Goal: Information Seeking & Learning: Learn about a topic

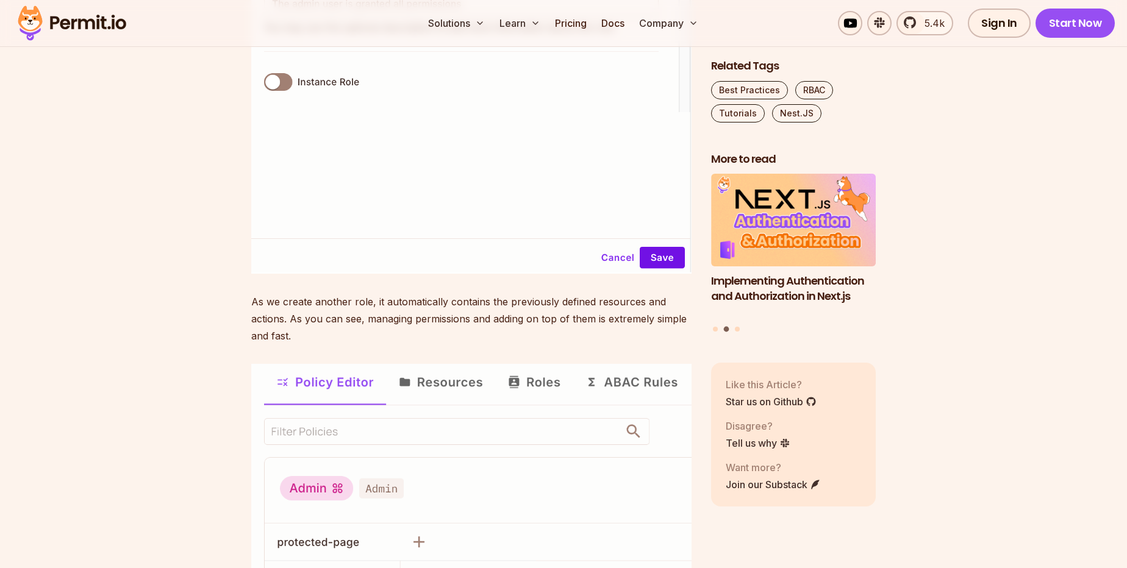
scroll to position [7264, 0]
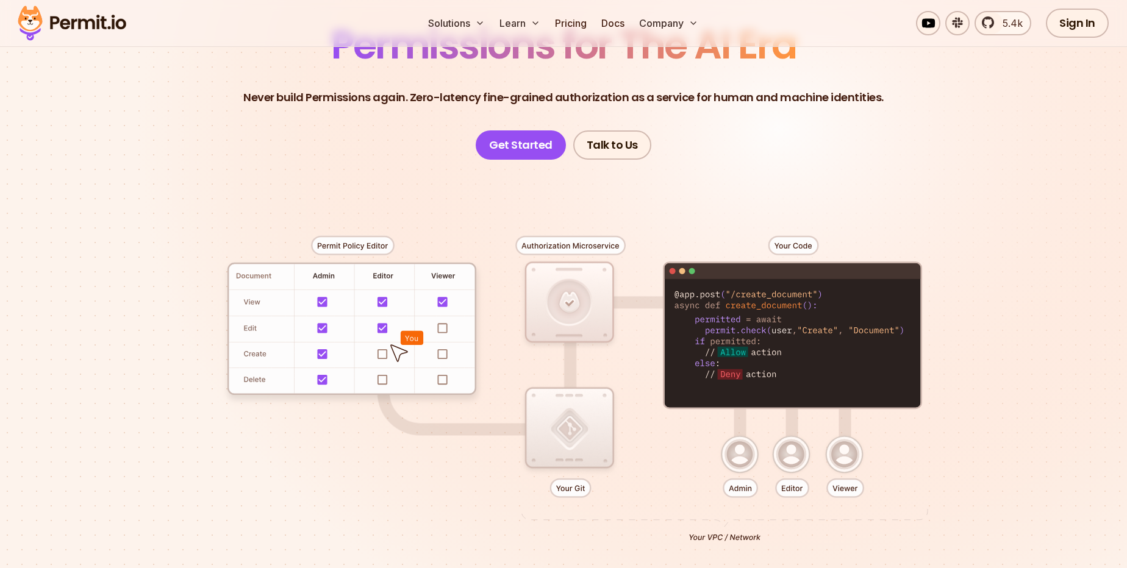
scroll to position [166, 0]
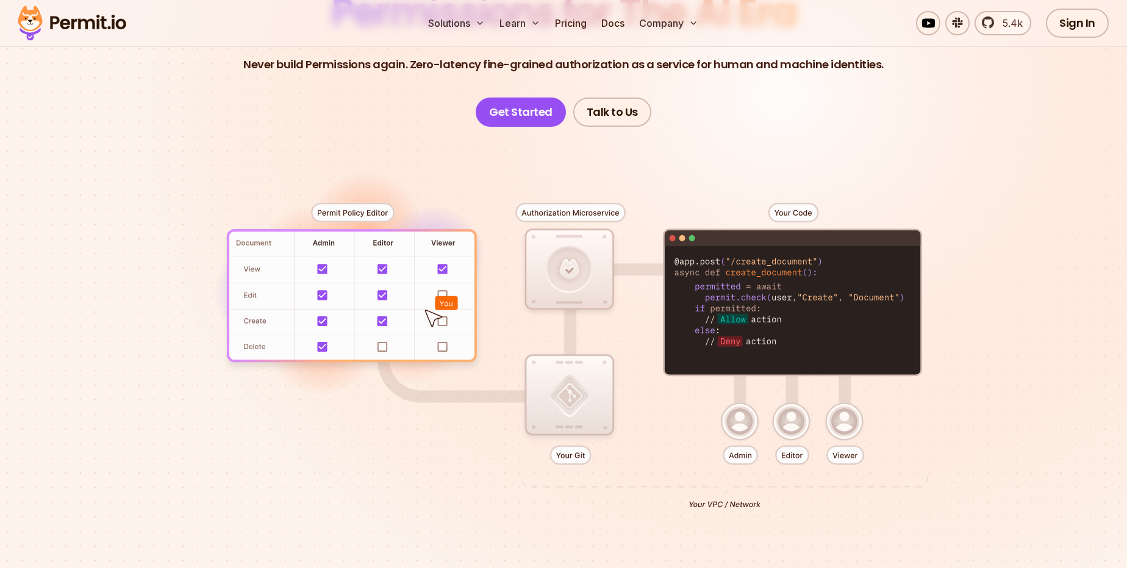
click at [538, 127] on div at bounding box center [564, 351] width 854 height 449
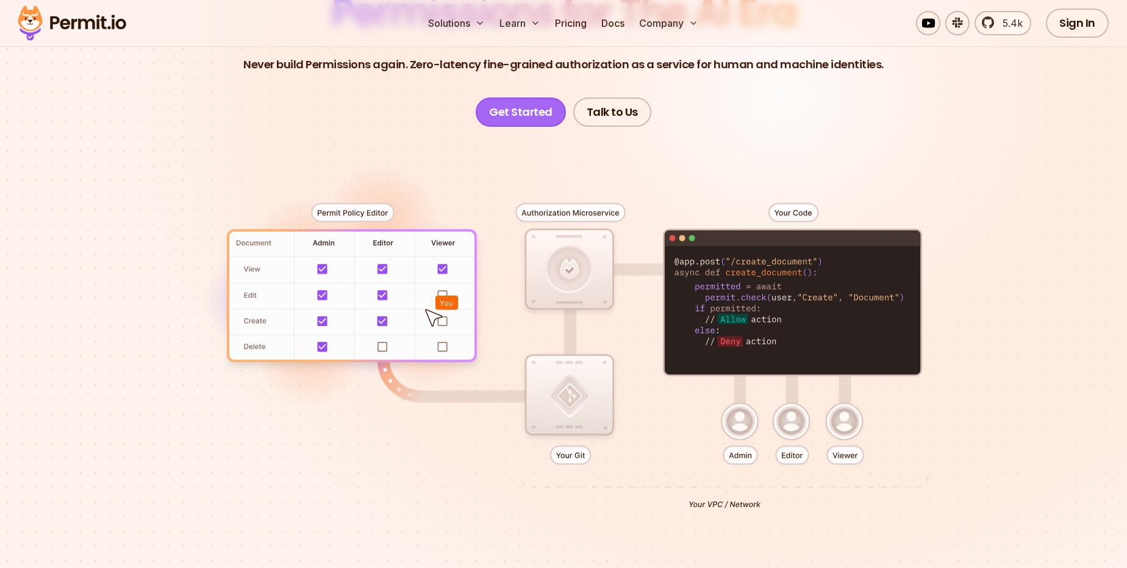
click at [538, 114] on link "Get Started" at bounding box center [521, 112] width 90 height 29
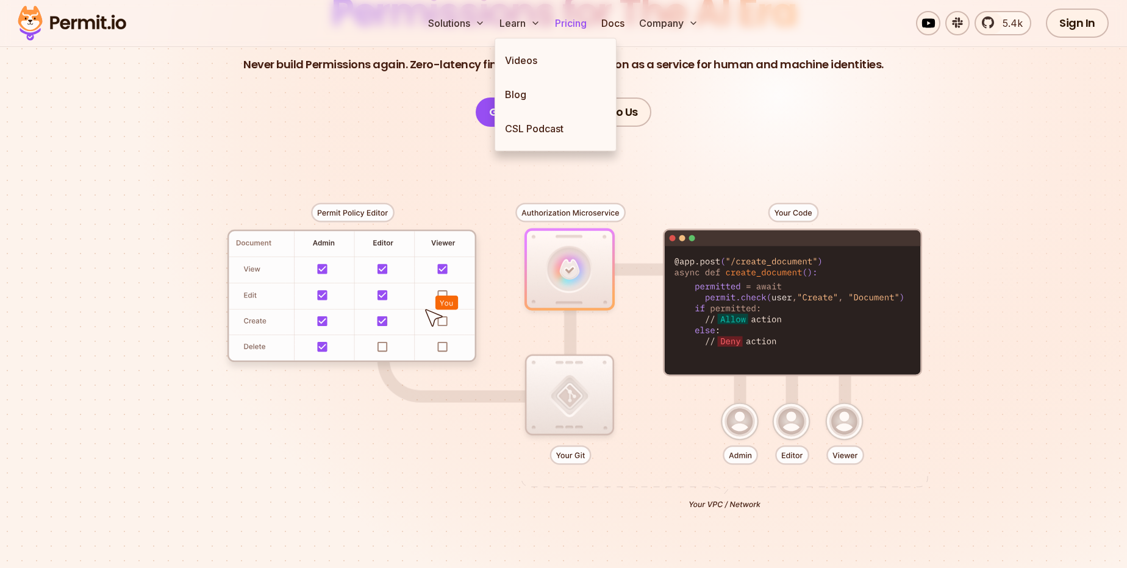
click at [567, 26] on link "Pricing" at bounding box center [570, 23] width 41 height 24
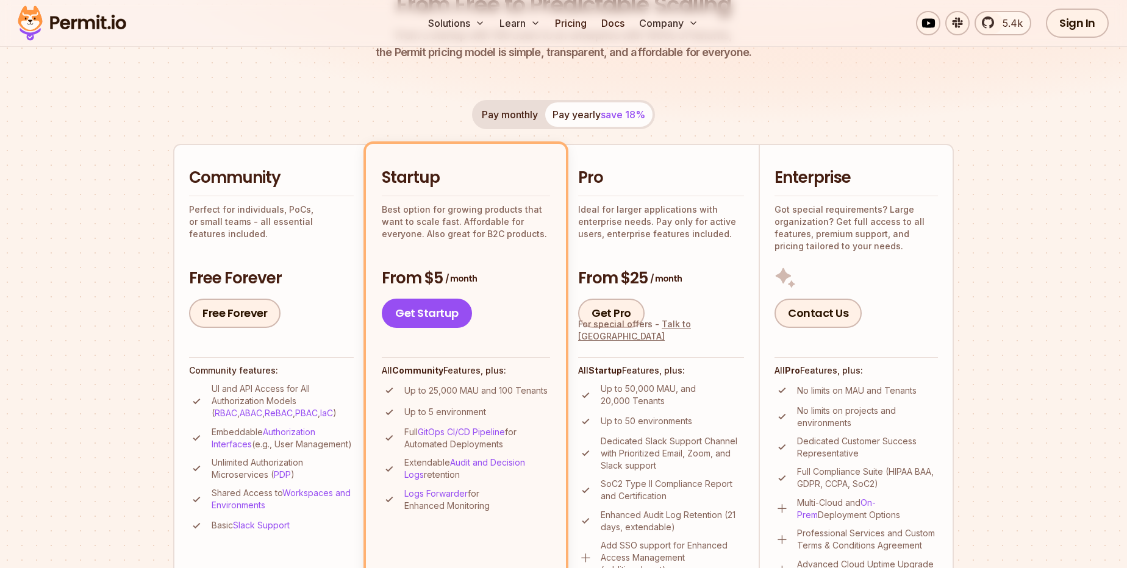
scroll to position [221, 0]
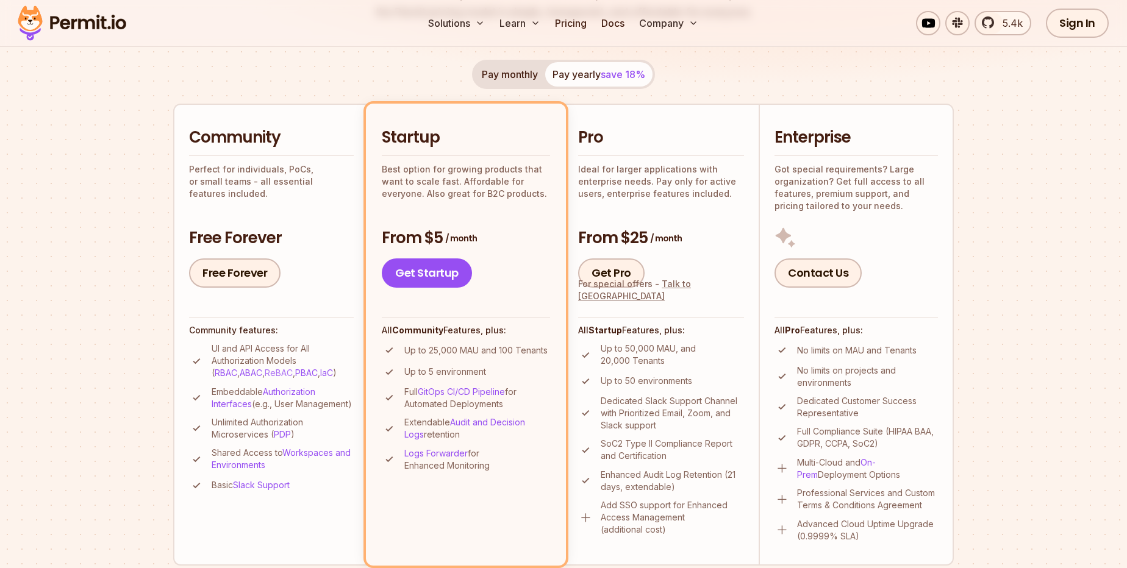
click at [265, 373] on link "ReBAC" at bounding box center [279, 373] width 28 height 10
click at [295, 375] on link "PBAC" at bounding box center [306, 373] width 23 height 10
